Goal: Information Seeking & Learning: Compare options

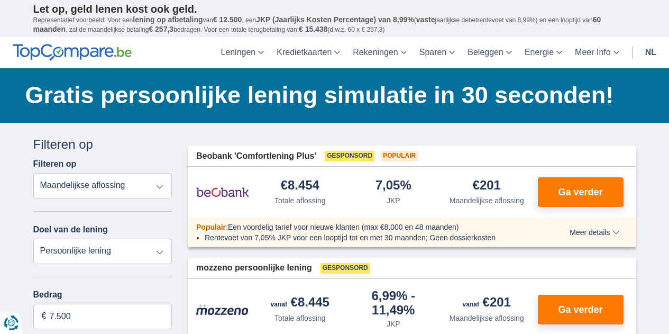
click at [119, 188] on select "Totale aflossing JKP Maandelijkse aflossing" at bounding box center [102, 185] width 139 height 25
click at [124, 186] on select "Totale aflossing JKP Maandelijkse aflossing" at bounding box center [102, 185] width 139 height 25
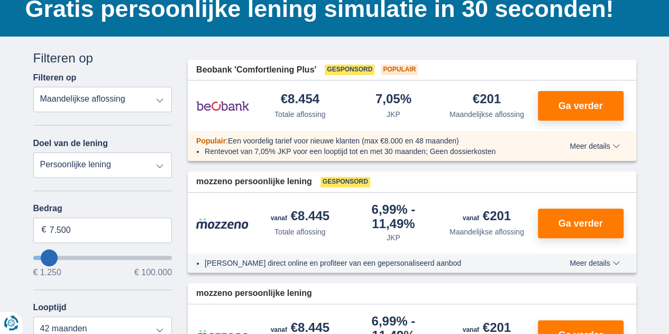
scroll to position [150, 0]
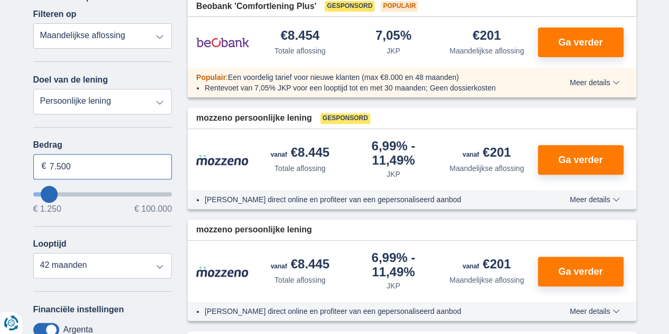
drag, startPoint x: 99, startPoint y: 164, endPoint x: 12, endPoint y: 164, distance: 87.3
type input "20.000"
type input "20250"
select select "84"
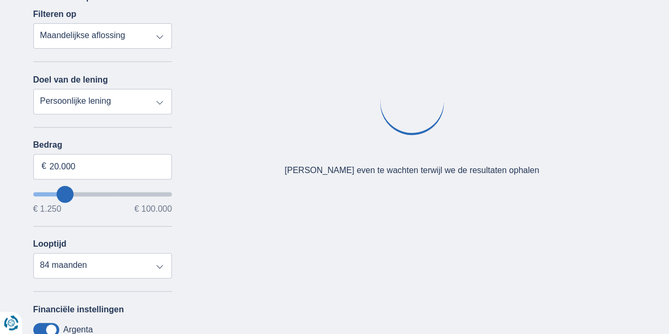
click at [97, 217] on div "Bedrag 20.000 € € 1.250 € 100.000 Looptijd 12 maanden 18 maanden 24 maanden 30 …" at bounding box center [102, 209] width 139 height 138
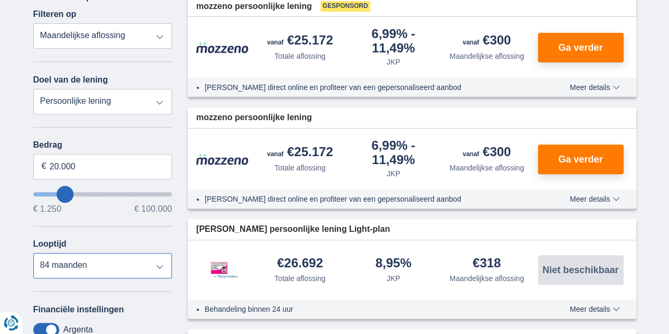
click at [112, 265] on select "12 maanden 18 maanden 24 maanden 30 maanden 36 maanden 42 maanden 48 maanden 60…" at bounding box center [102, 265] width 139 height 25
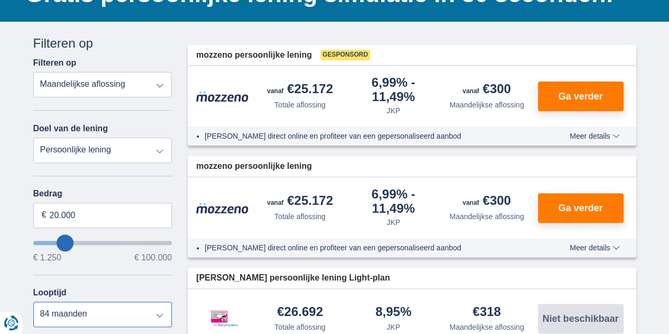
scroll to position [97, 0]
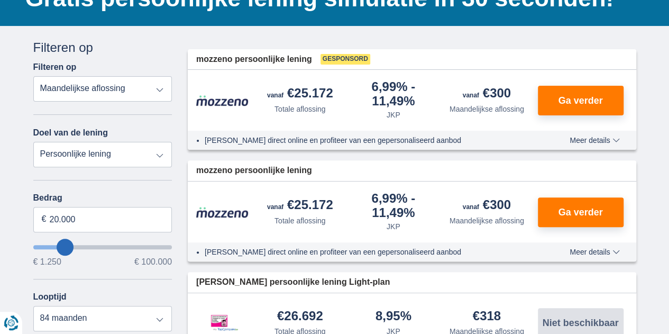
click at [605, 142] on span "Meer details" at bounding box center [595, 139] width 50 height 7
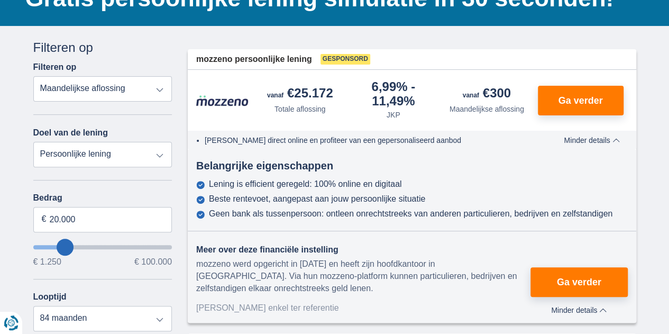
click at [293, 186] on div "Lening is efficient geregeld: 100% online en digitaal" at bounding box center [305, 184] width 193 height 10
click at [318, 202] on div "Beste rentevoet, aangepast aan jouw persoonlijke situatie" at bounding box center [317, 199] width 216 height 10
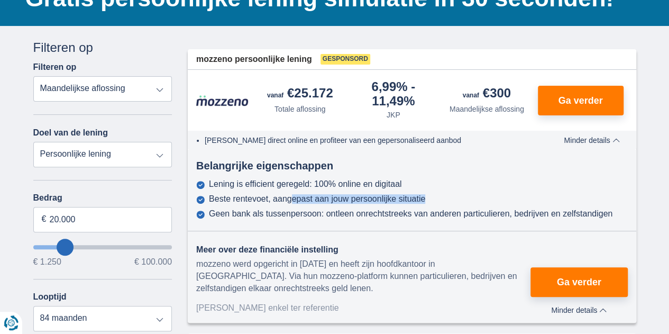
click at [318, 202] on div "Beste rentevoet, aangepast aan jouw persoonlijke situatie" at bounding box center [317, 199] width 216 height 10
click at [333, 217] on div "Geen bank als tussenpersoon: ontleen onrechtstreeks van anderen particulieren, …" at bounding box center [411, 214] width 404 height 10
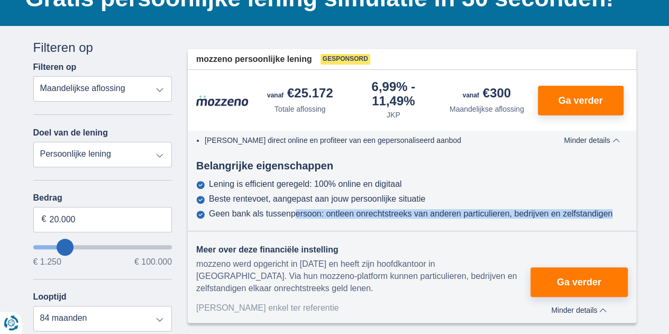
click at [333, 217] on div "Geen bank als tussenpersoon: ontleen onrechtstreeks van anderen particulieren, …" at bounding box center [411, 214] width 404 height 10
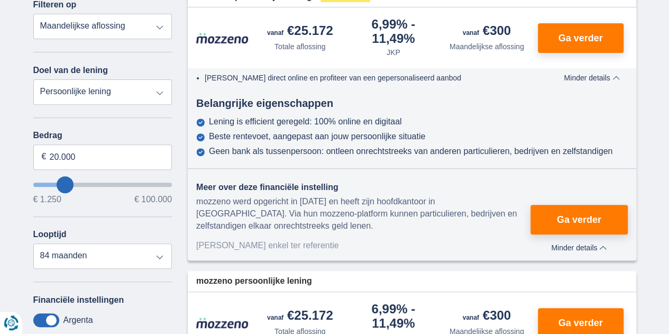
scroll to position [160, 0]
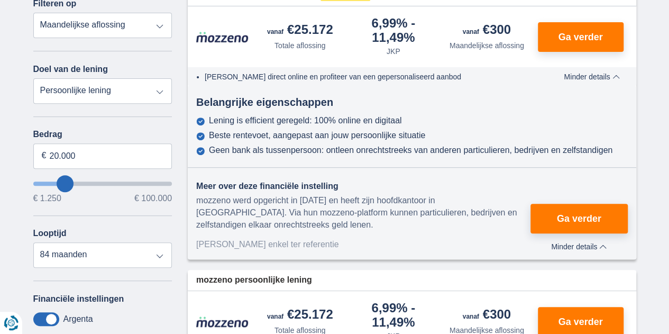
click at [312, 203] on div "mozzeno werd opgericht in [DATE] en heeft zijn hoofdkantoor in [GEOGRAPHIC_DATA…" at bounding box center [363, 213] width 334 height 36
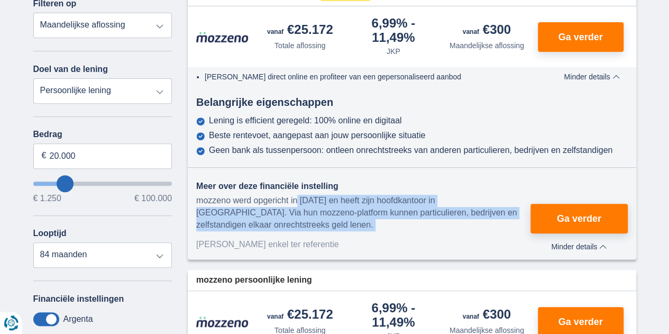
click at [312, 203] on div "mozzeno werd opgericht in [DATE] en heeft zijn hoofdkantoor in [GEOGRAPHIC_DATA…" at bounding box center [363, 213] width 334 height 36
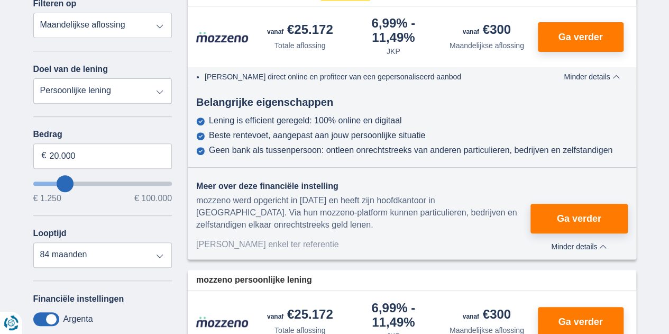
click at [312, 203] on div "mozzeno werd opgericht in [DATE] en heeft zijn hoofdkantoor in [GEOGRAPHIC_DATA…" at bounding box center [363, 213] width 334 height 36
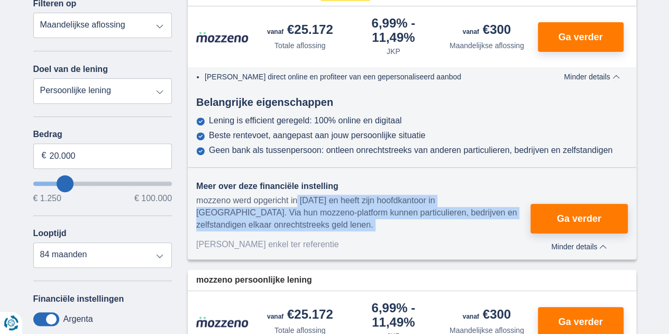
click at [312, 203] on div "mozzeno werd opgericht in [DATE] en heeft zijn hoofdkantoor in [GEOGRAPHIC_DATA…" at bounding box center [363, 213] width 334 height 36
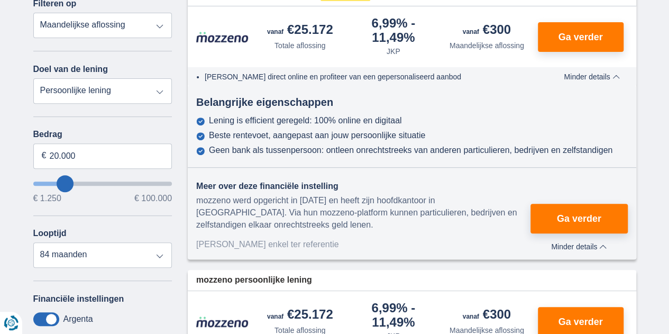
click at [312, 203] on div "mozzeno werd opgericht in [DATE] en heeft zijn hoofdkantoor in [GEOGRAPHIC_DATA…" at bounding box center [363, 213] width 334 height 36
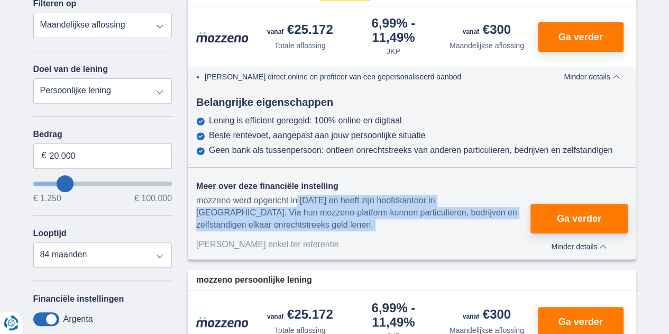
click at [312, 203] on div "mozzeno werd opgericht in [DATE] en heeft zijn hoofdkantoor in [GEOGRAPHIC_DATA…" at bounding box center [363, 213] width 334 height 36
